Goal: Transaction & Acquisition: Purchase product/service

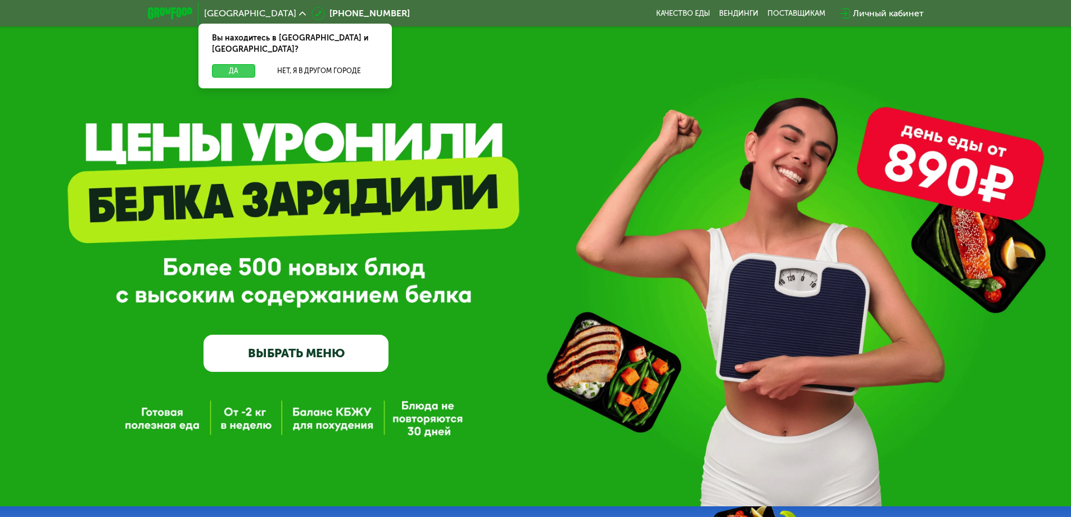
click at [237, 64] on button "Да" at bounding box center [233, 70] width 43 height 13
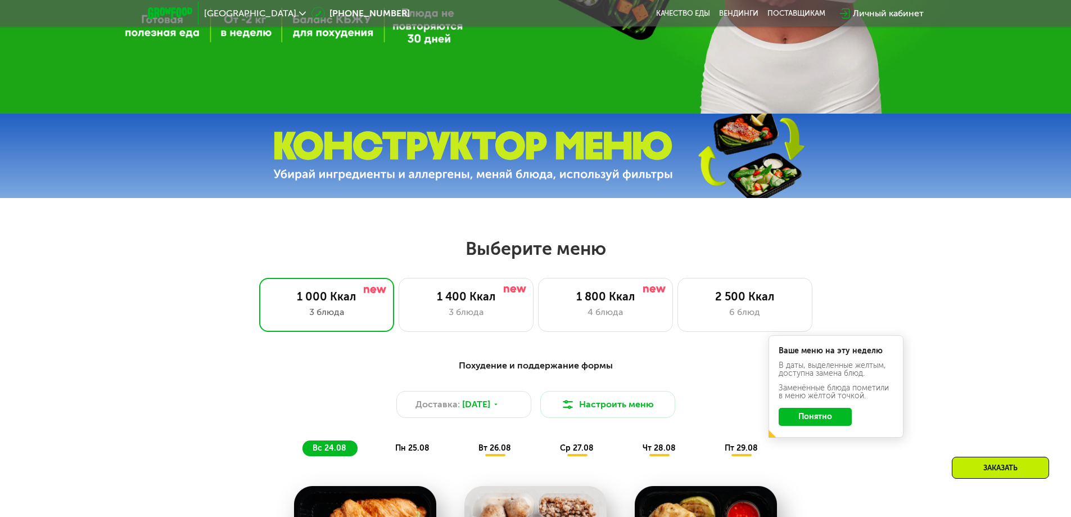
scroll to position [393, 0]
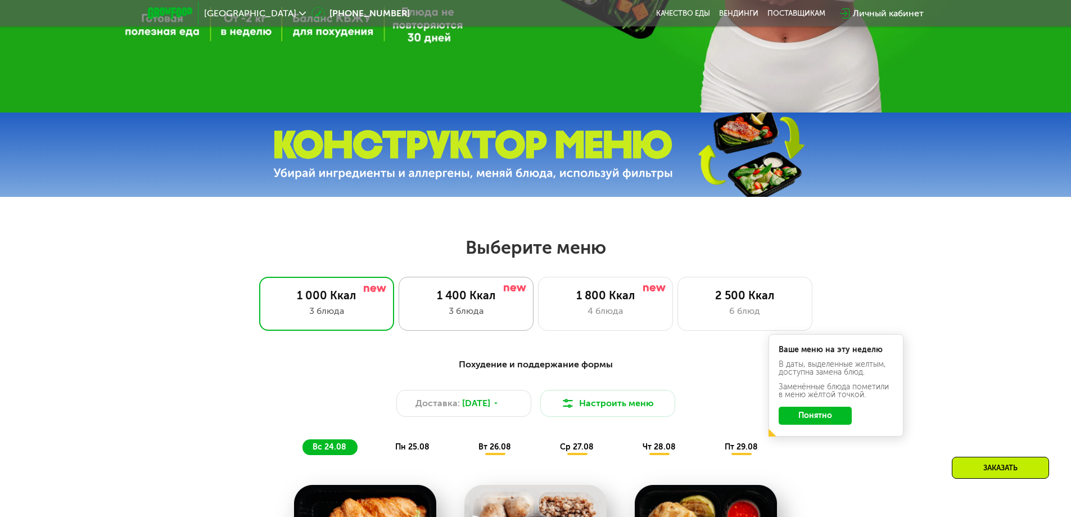
click at [538, 322] on div "1 400 Ккал 3 блюда" at bounding box center [605, 304] width 135 height 54
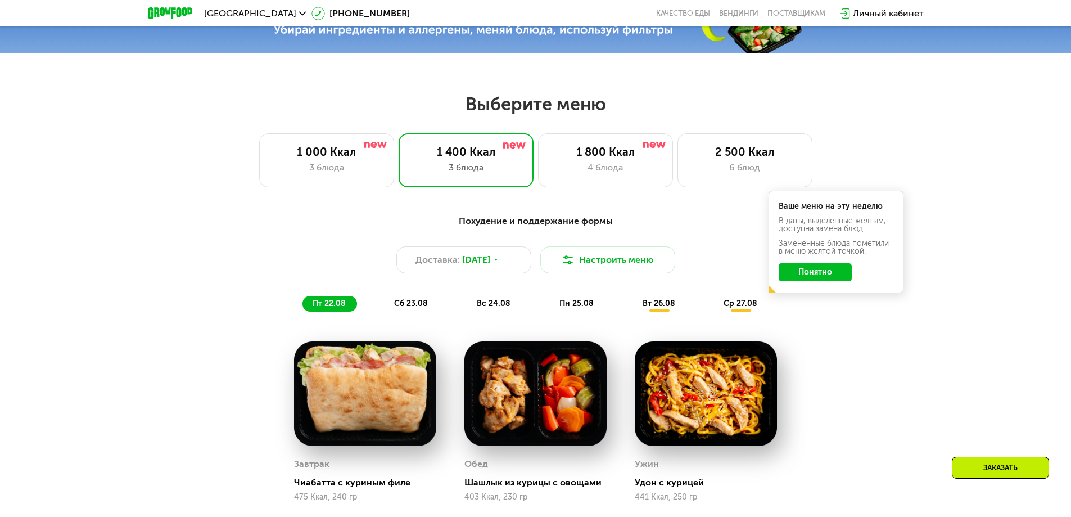
scroll to position [506, 0]
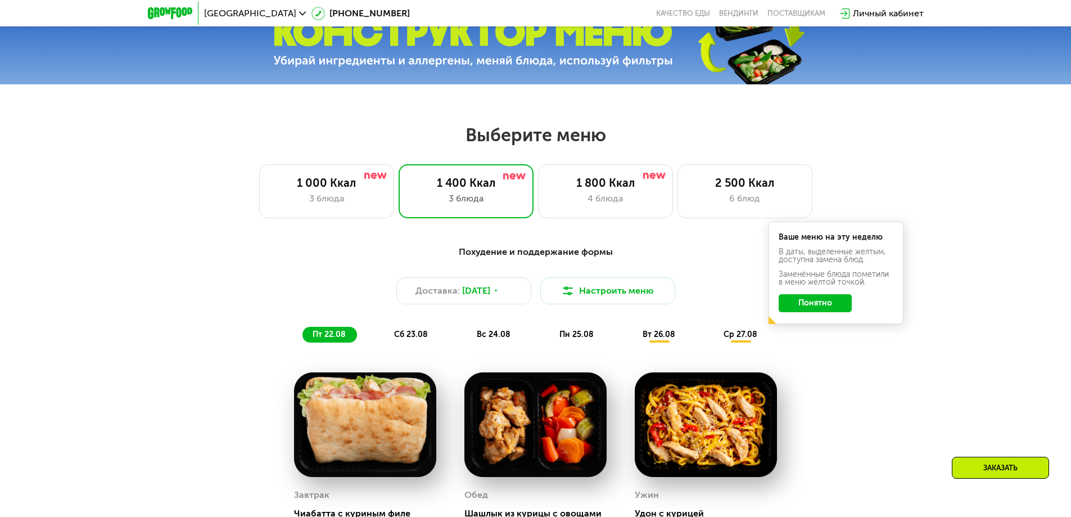
click at [407, 336] on span "сб 23.08" at bounding box center [411, 334] width 34 height 10
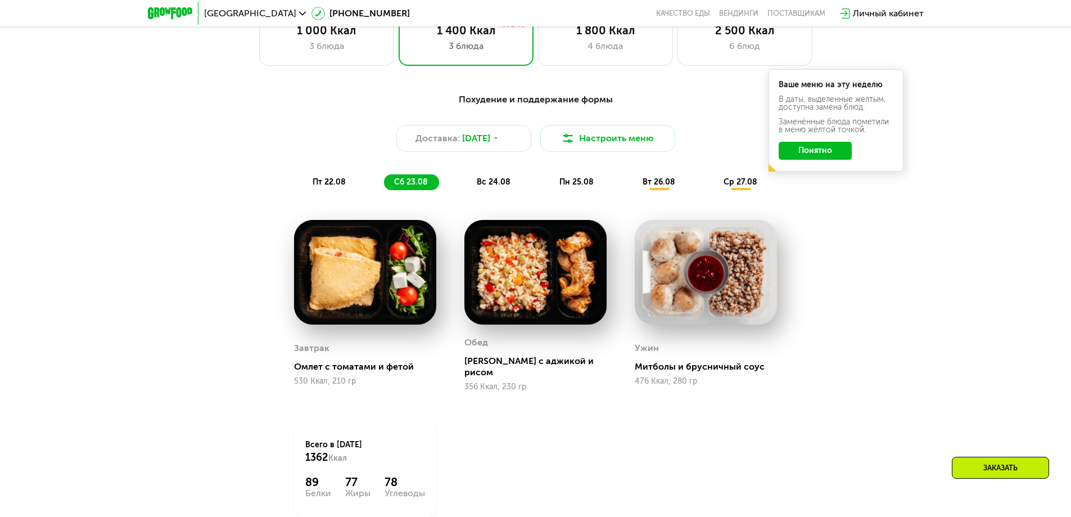
scroll to position [674, 0]
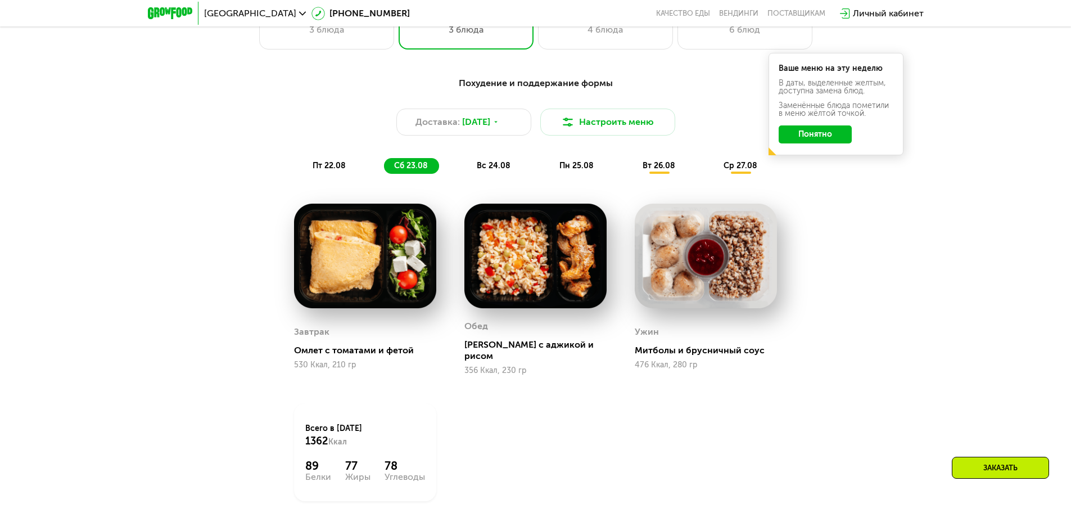
click at [494, 170] on span "вс 24.08" at bounding box center [494, 166] width 34 height 10
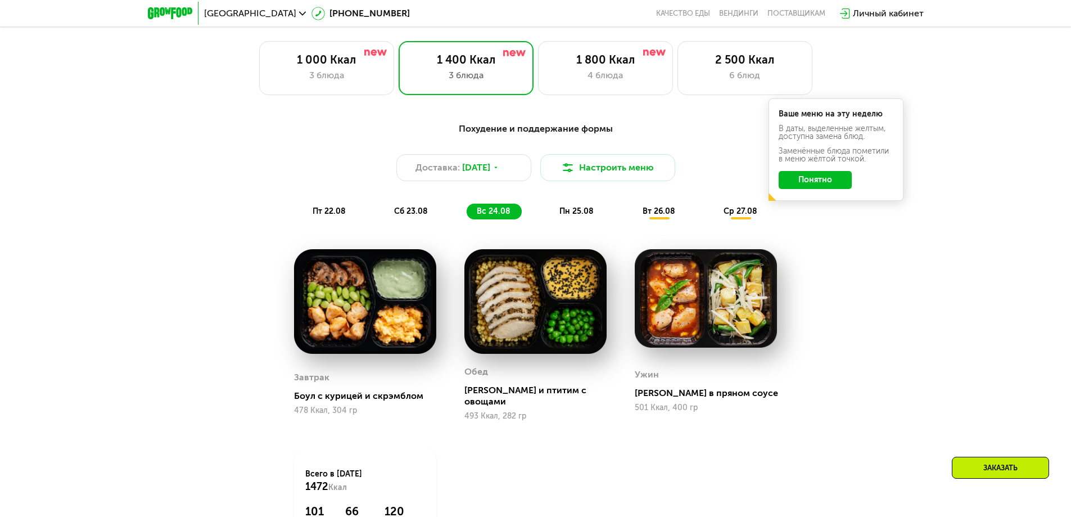
scroll to position [506, 0]
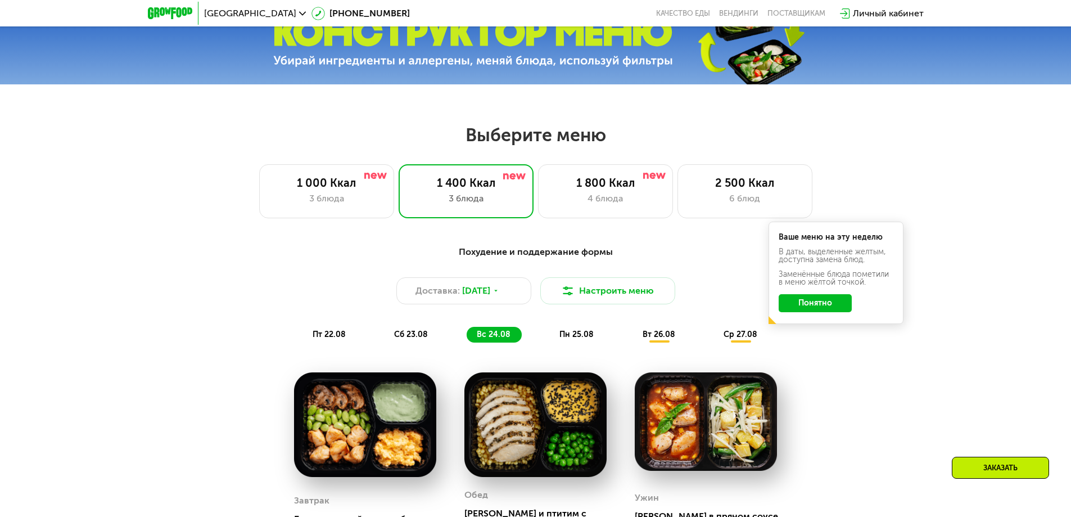
click at [836, 307] on button "Понятно" at bounding box center [814, 303] width 73 height 18
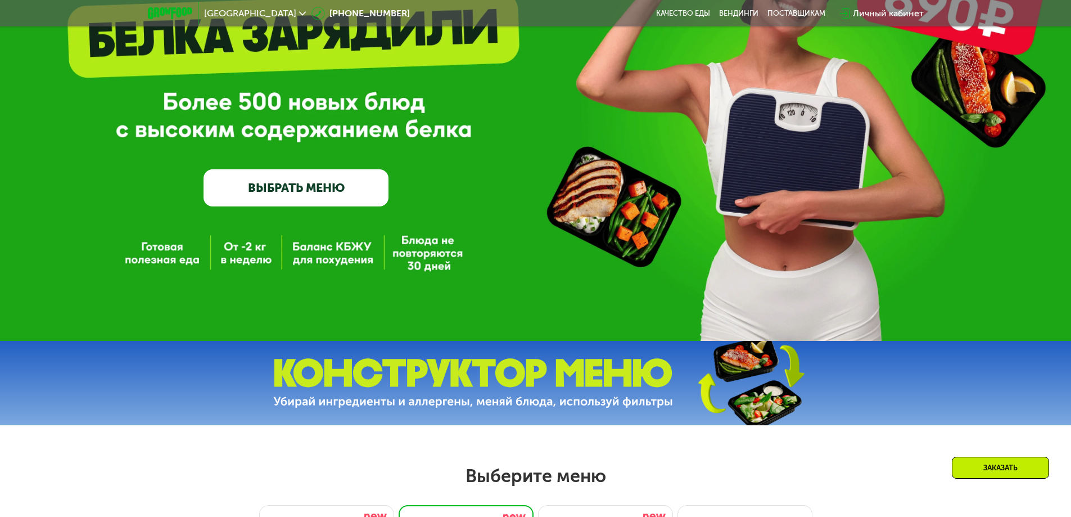
scroll to position [0, 0]
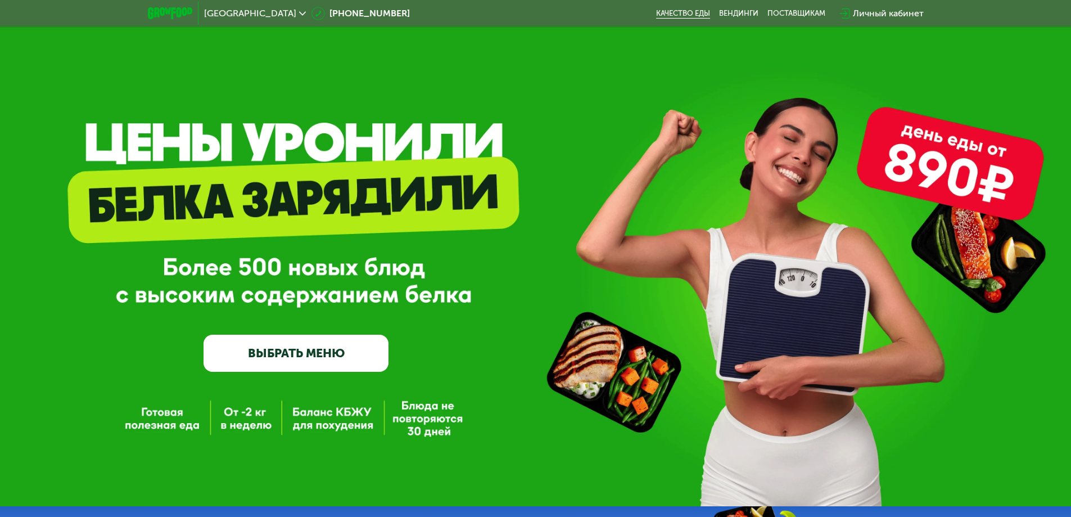
click at [696, 12] on link "Качество еды" at bounding box center [683, 13] width 54 height 9
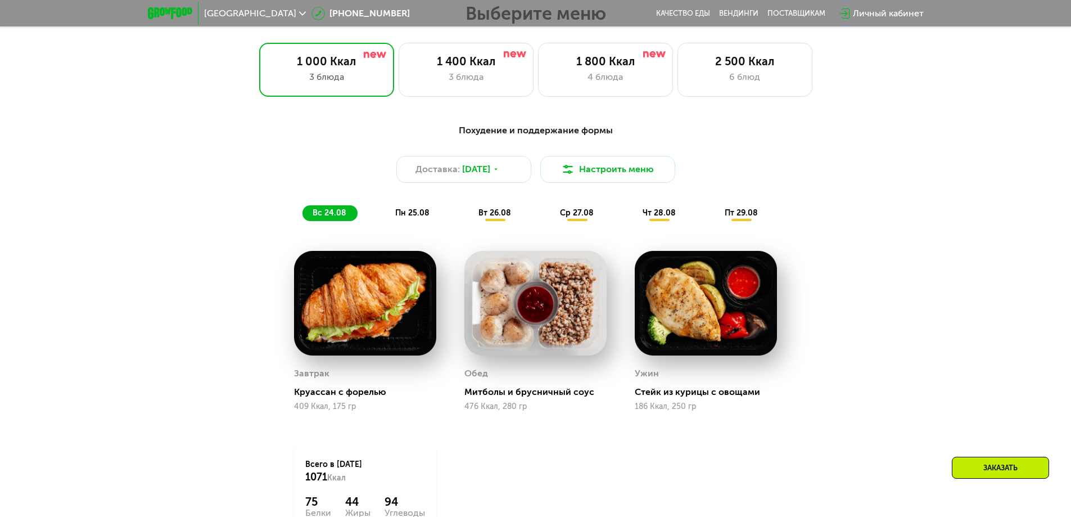
scroll to position [674, 0]
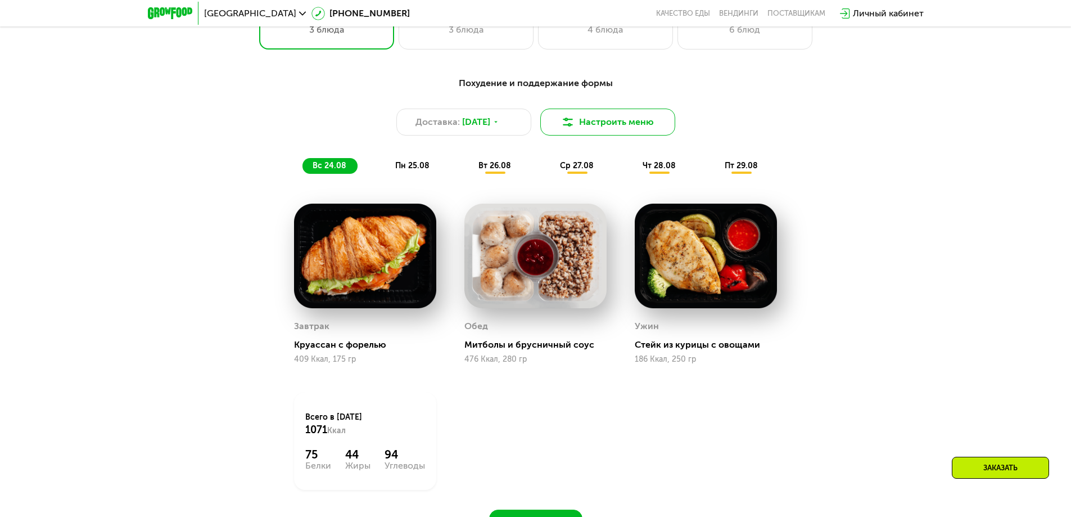
click at [641, 128] on button "Настроить меню" at bounding box center [607, 121] width 135 height 27
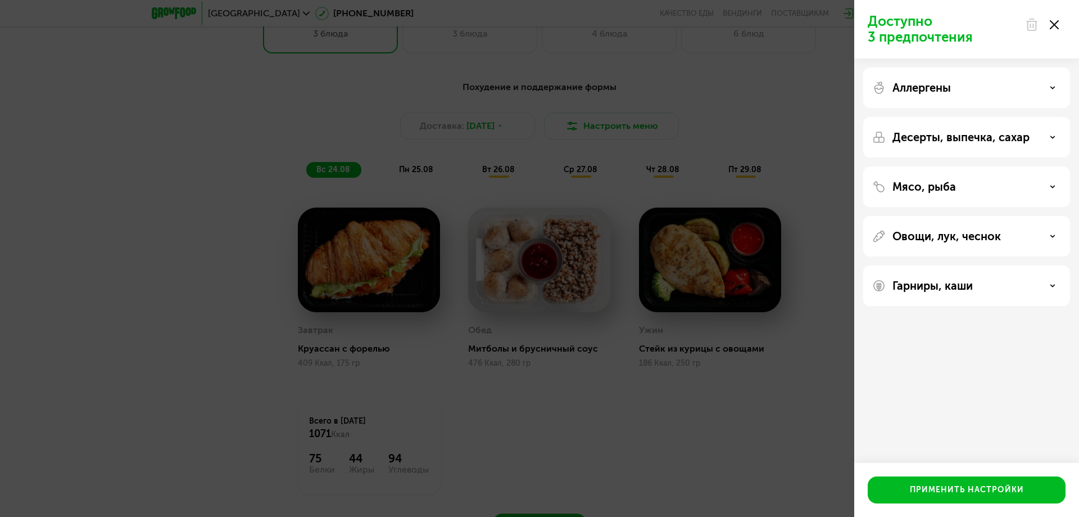
click at [733, 101] on div "Доступно 3 предпочтения Аллергены Десерты, выпечка, сахар Мясо, рыба Овощи, лук…" at bounding box center [539, 258] width 1079 height 517
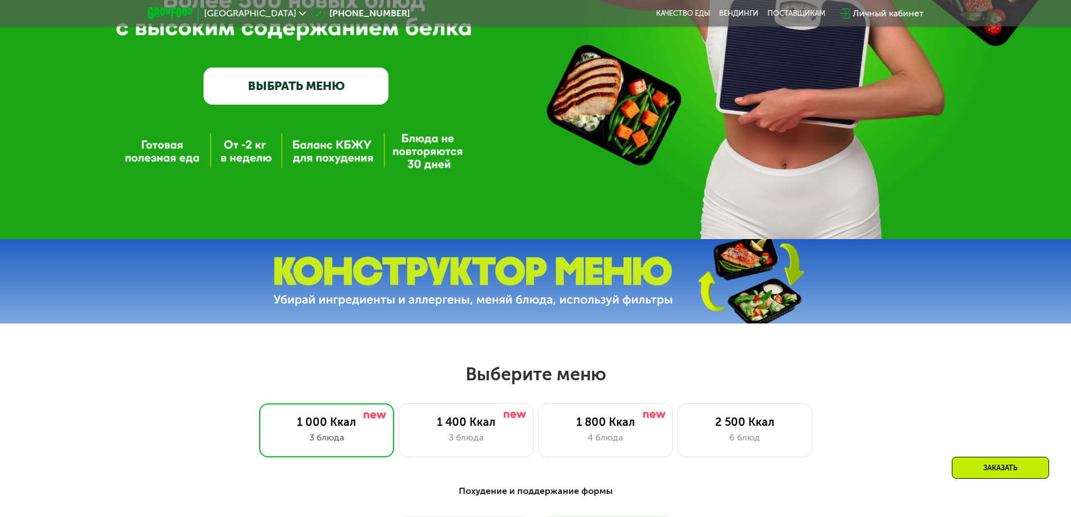
scroll to position [393, 0]
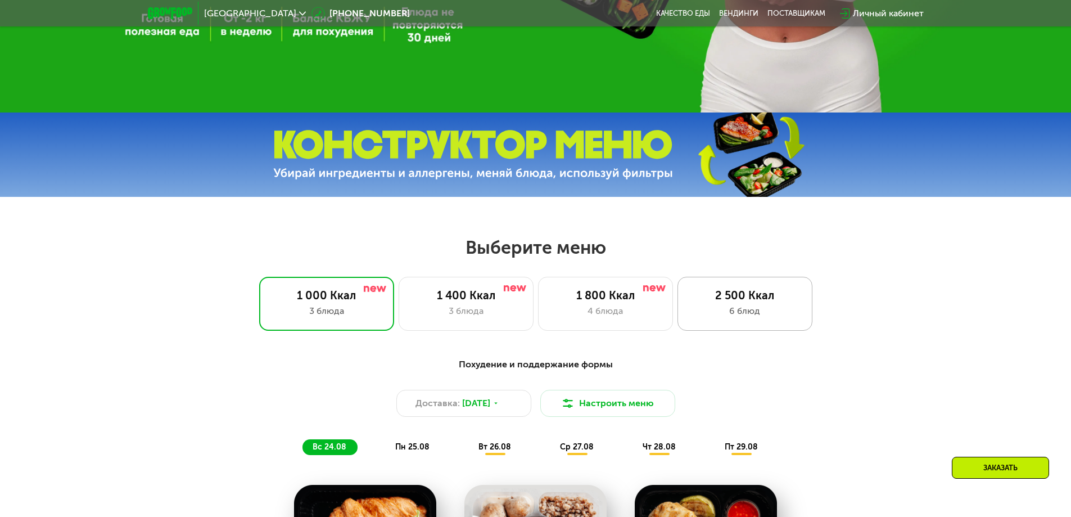
click at [754, 306] on div "2 500 Ккал 6 блюд" at bounding box center [744, 304] width 135 height 54
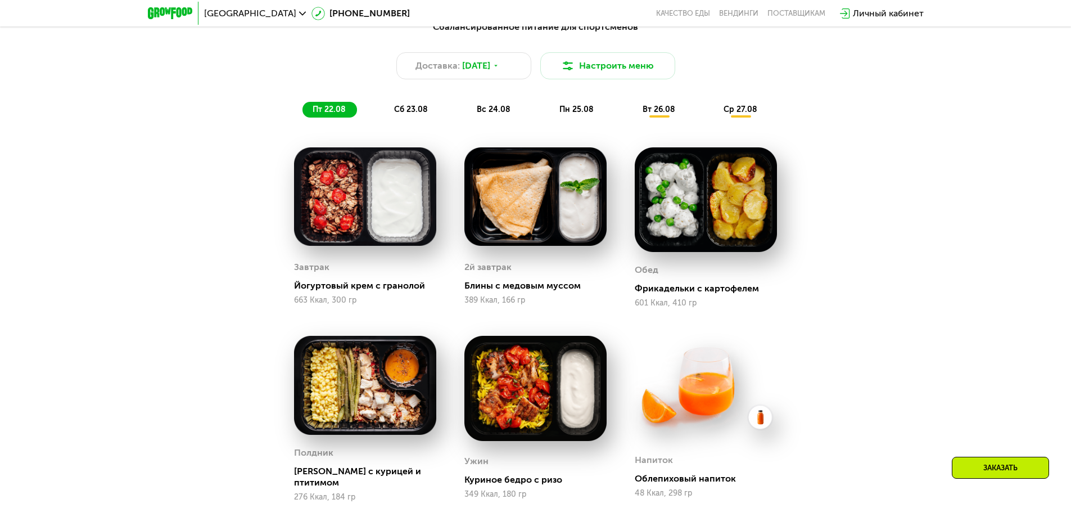
scroll to position [506, 0]
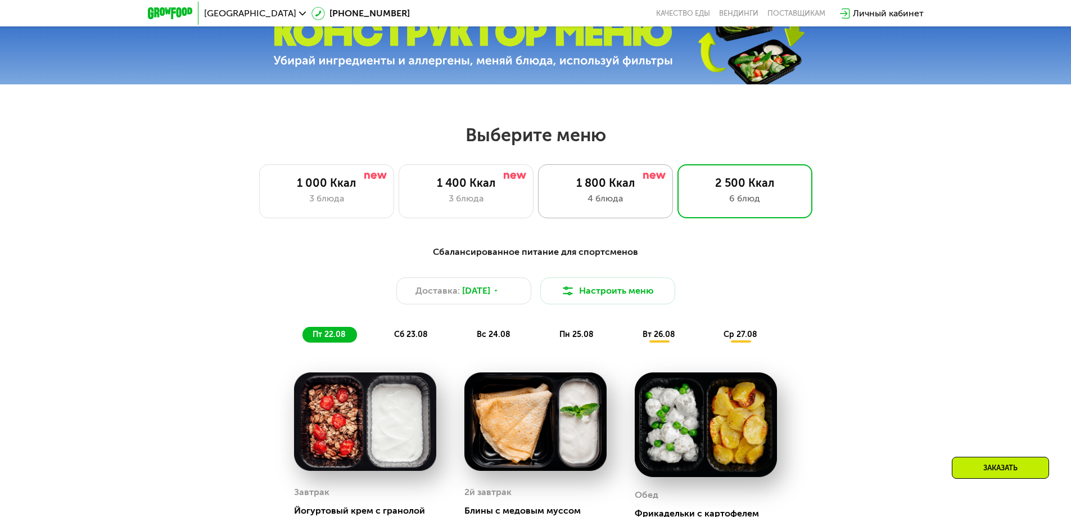
click at [653, 203] on div "4 блюда" at bounding box center [605, 198] width 111 height 13
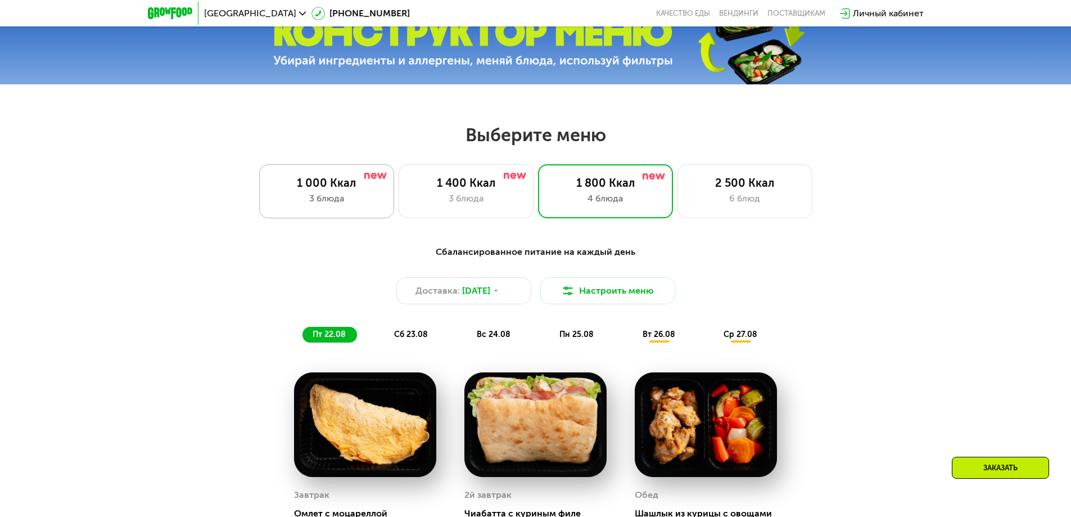
click at [363, 189] on div "1 000 Ккал" at bounding box center [326, 182] width 111 height 13
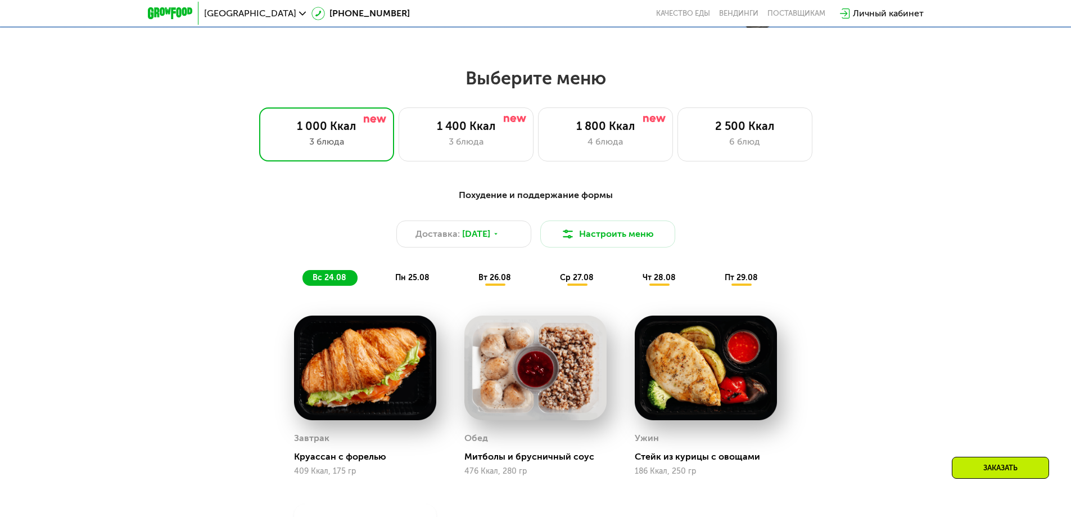
scroll to position [562, 0]
click at [599, 141] on div "4 блюда" at bounding box center [605, 141] width 111 height 13
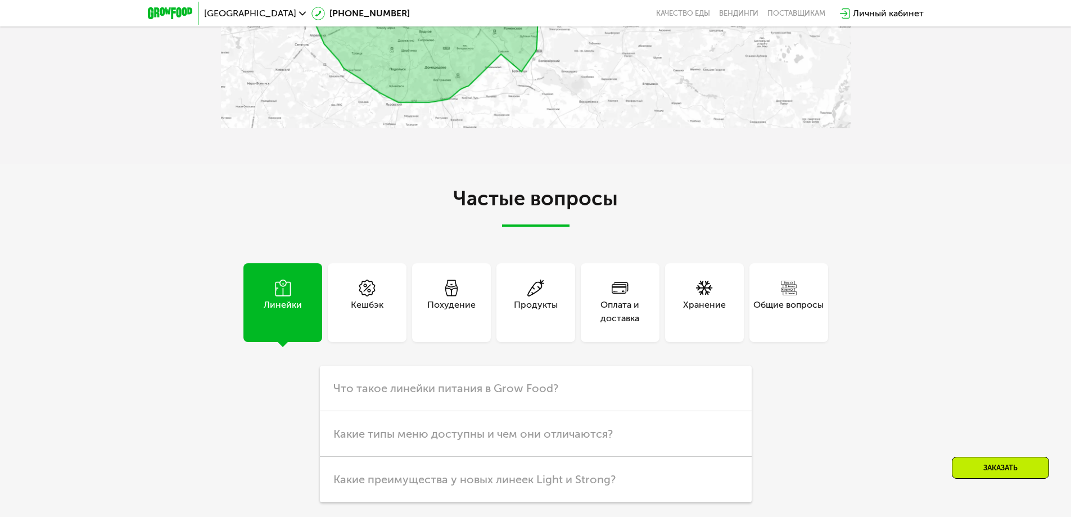
scroll to position [2867, 0]
